Goal: Information Seeking & Learning: Learn about a topic

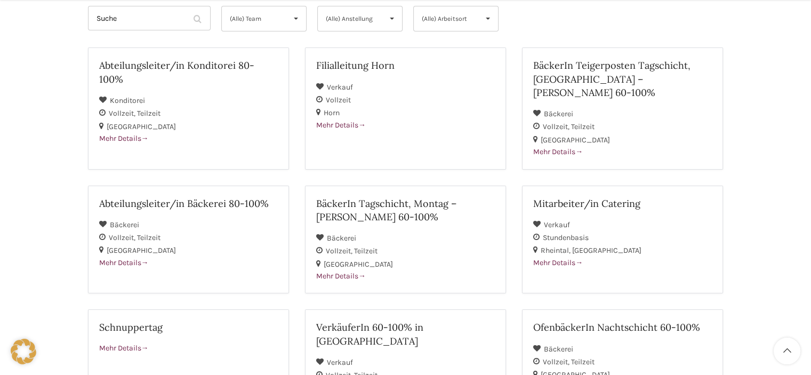
scroll to position [160, 0]
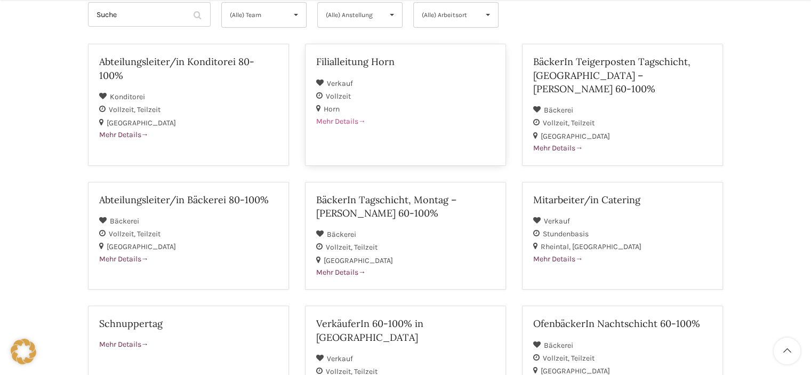
click at [430, 91] on div "Vollzeit" at bounding box center [405, 96] width 179 height 13
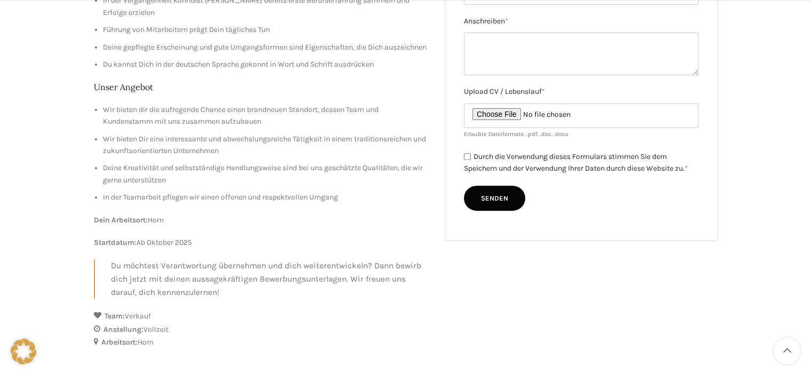
scroll to position [373, 0]
drag, startPoint x: 138, startPoint y: 242, endPoint x: 195, endPoint y: 239, distance: 57.1
click at [195, 239] on p "Startdatum: Ab Oktober 2025" at bounding box center [261, 242] width 335 height 12
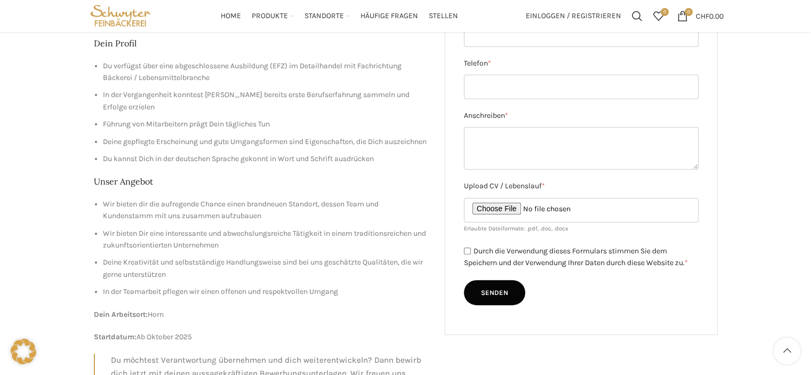
scroll to position [213, 0]
